Goal: Find specific page/section: Find specific page/section

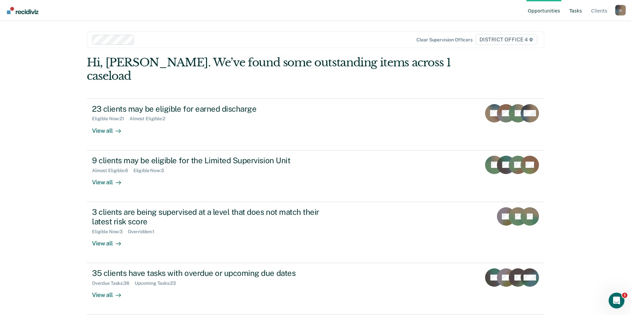
click at [583, 13] on link "Tasks" at bounding box center [575, 10] width 15 height 21
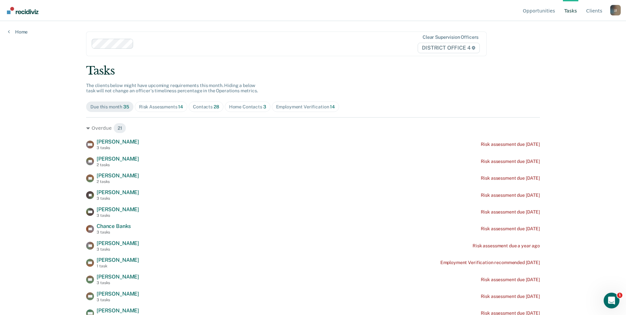
click at [214, 105] on span "28" at bounding box center [217, 106] width 6 height 5
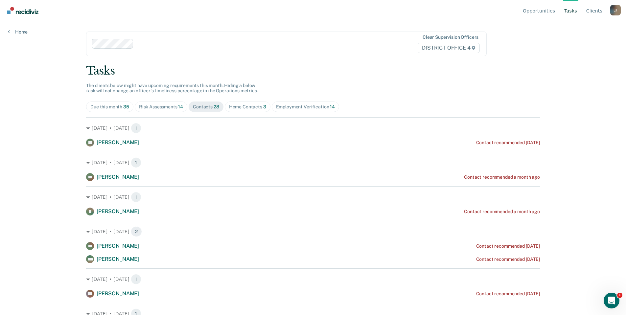
click at [168, 104] on div "Risk Assessments 14" at bounding box center [161, 107] width 44 height 6
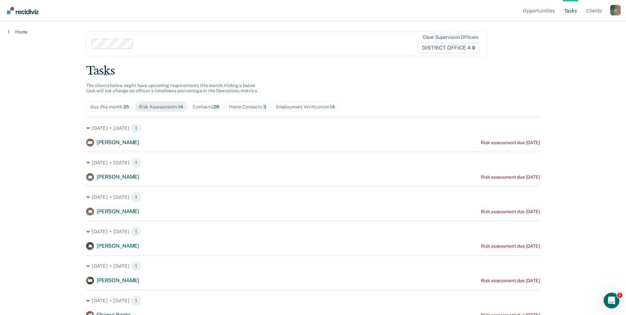
click at [211, 110] on span "Contacts 28" at bounding box center [206, 107] width 35 height 11
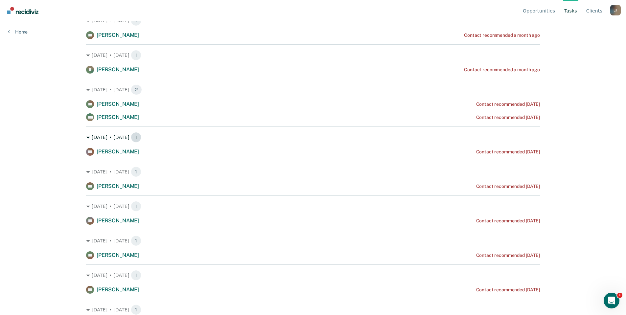
scroll to position [164, 0]
